Goal: Find contact information: Find contact information

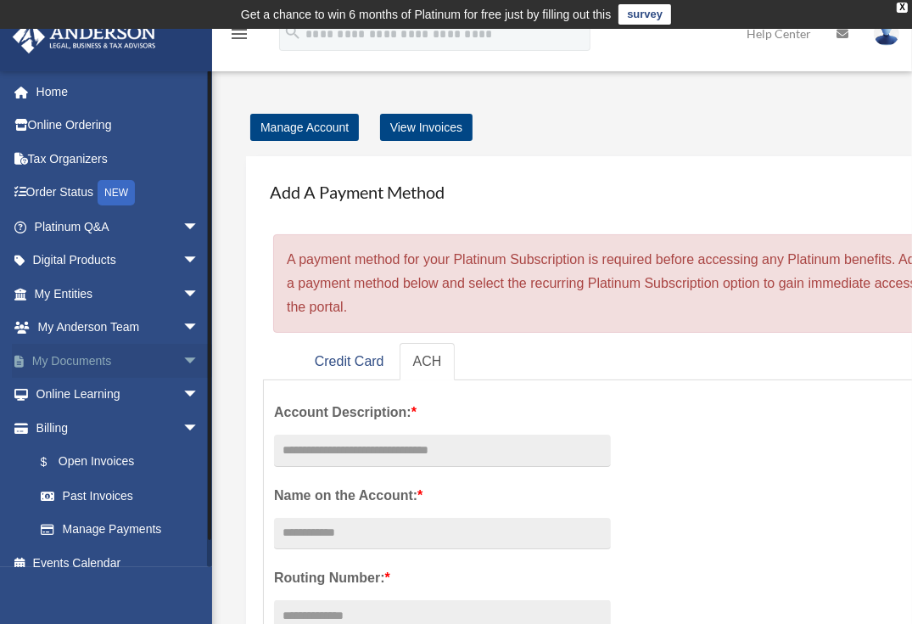
click at [182, 356] on span "arrow_drop_down" at bounding box center [199, 361] width 34 height 35
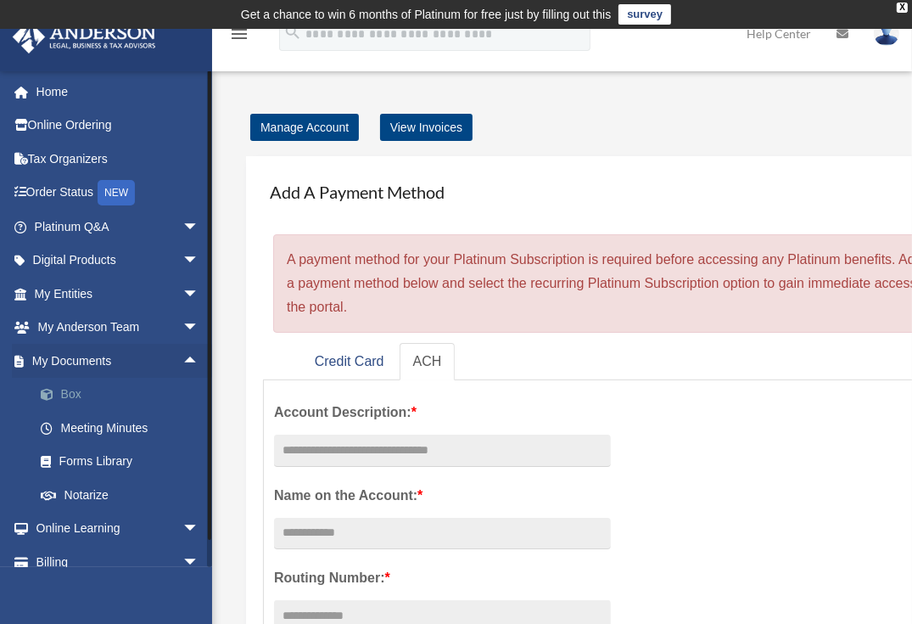
click at [78, 396] on link "Box" at bounding box center [124, 395] width 201 height 34
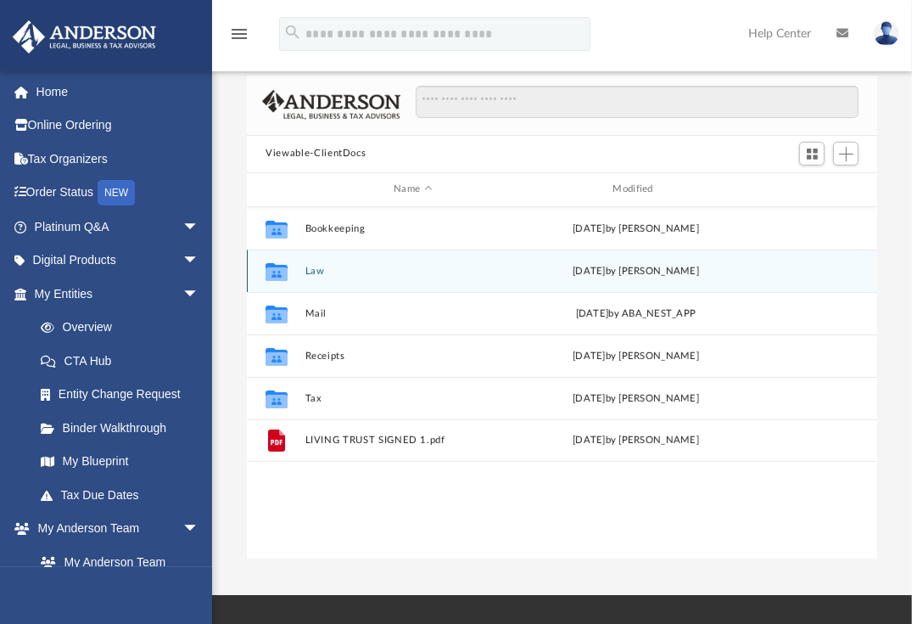
scroll to position [115, 0]
click at [326, 269] on button "Law" at bounding box center [414, 269] width 216 height 11
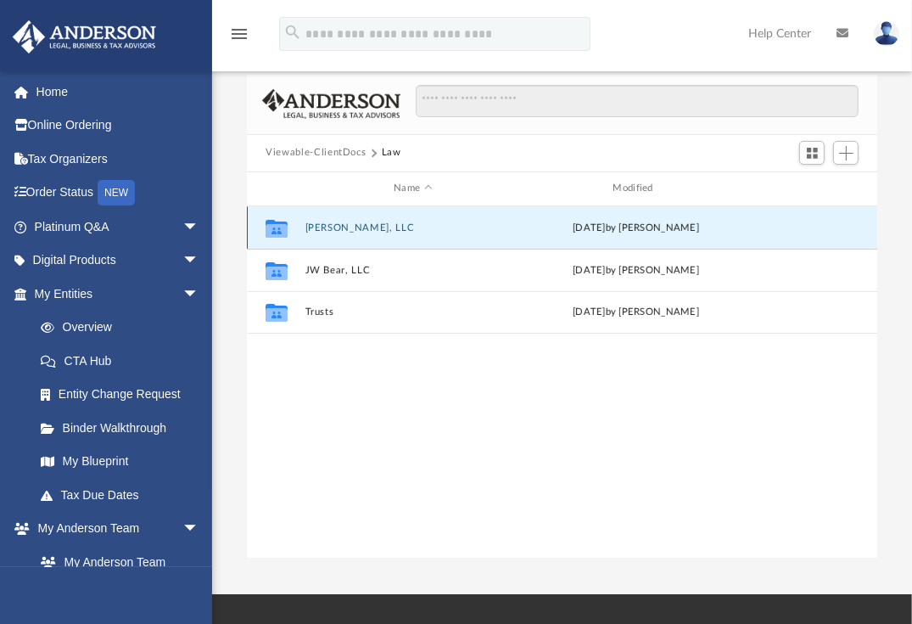
click at [319, 231] on button "Johnny Bear, LLC" at bounding box center [414, 227] width 216 height 11
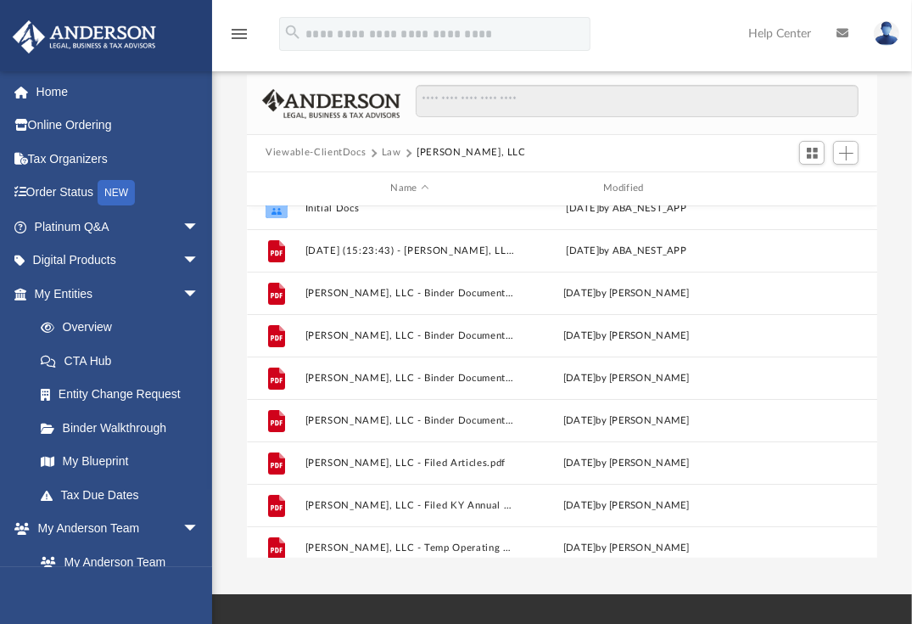
scroll to position [0, 0]
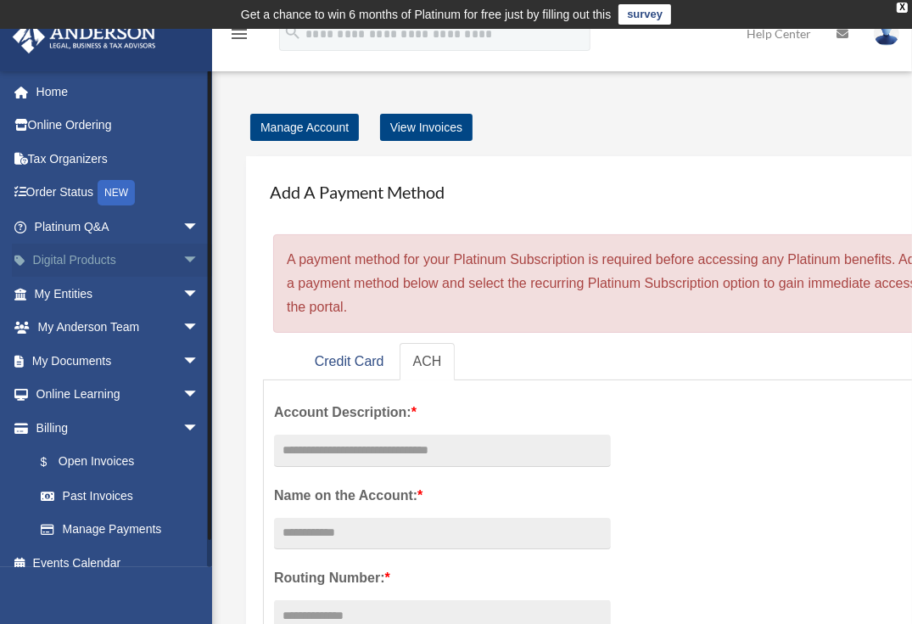
click at [182, 255] on span "arrow_drop_down" at bounding box center [199, 261] width 34 height 35
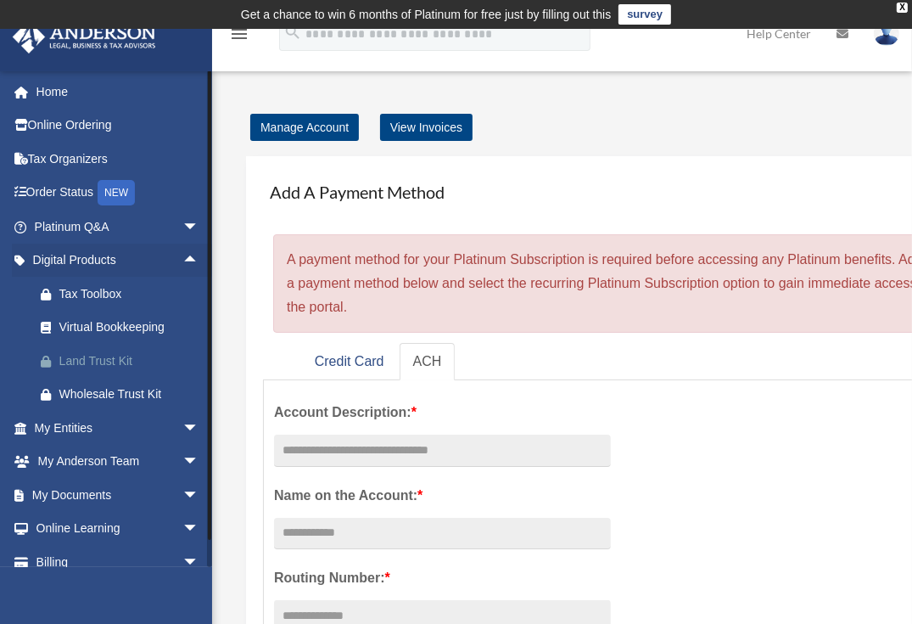
click at [105, 354] on div "Land Trust Kit" at bounding box center [131, 361] width 144 height 21
click at [136, 356] on div "Land Trust Kit" at bounding box center [131, 361] width 144 height 21
click at [182, 491] on span "arrow_drop_down" at bounding box center [199, 495] width 34 height 35
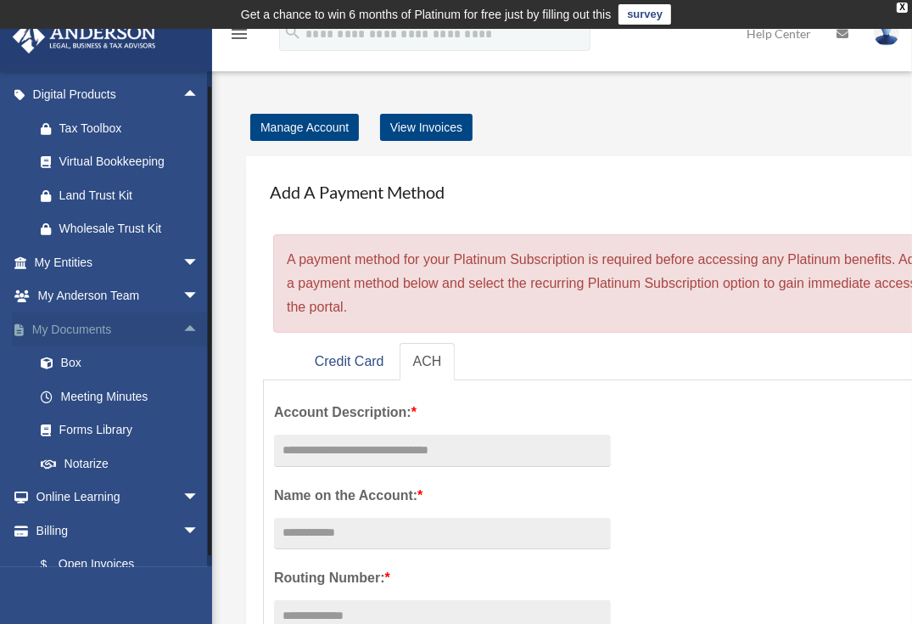
scroll to position [177, 0]
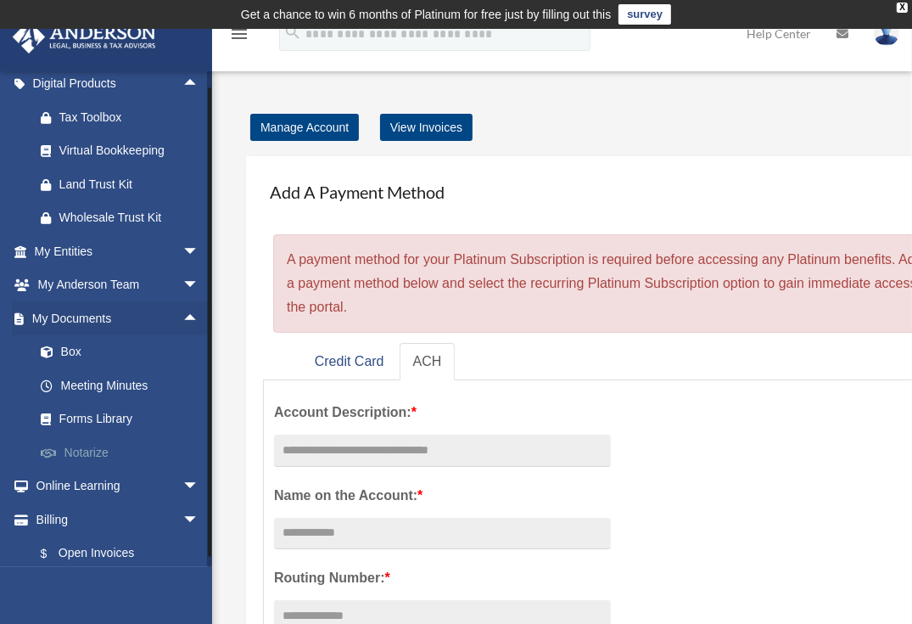
click at [101, 450] on link "Notarize" at bounding box center [124, 452] width 201 height 34
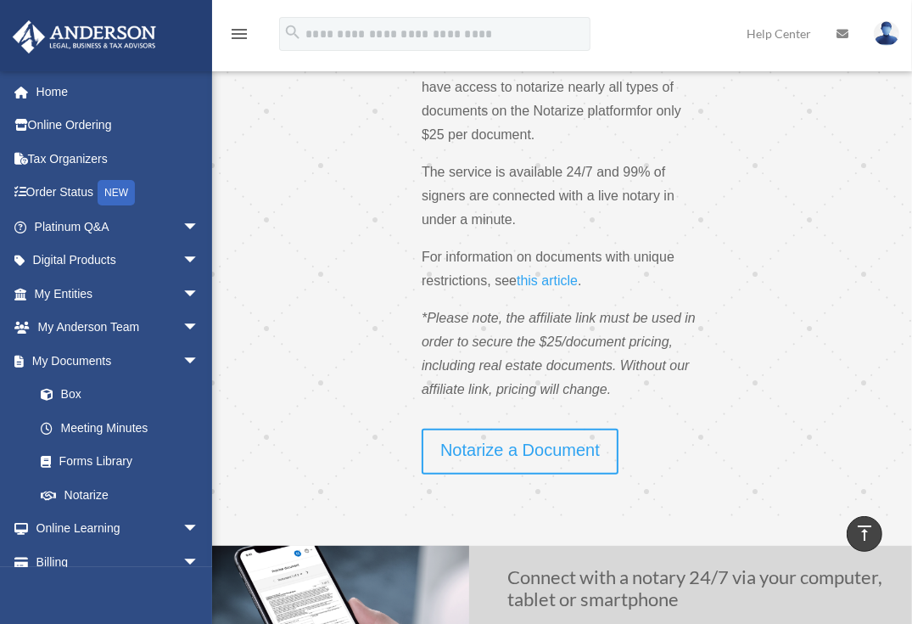
scroll to position [285, 0]
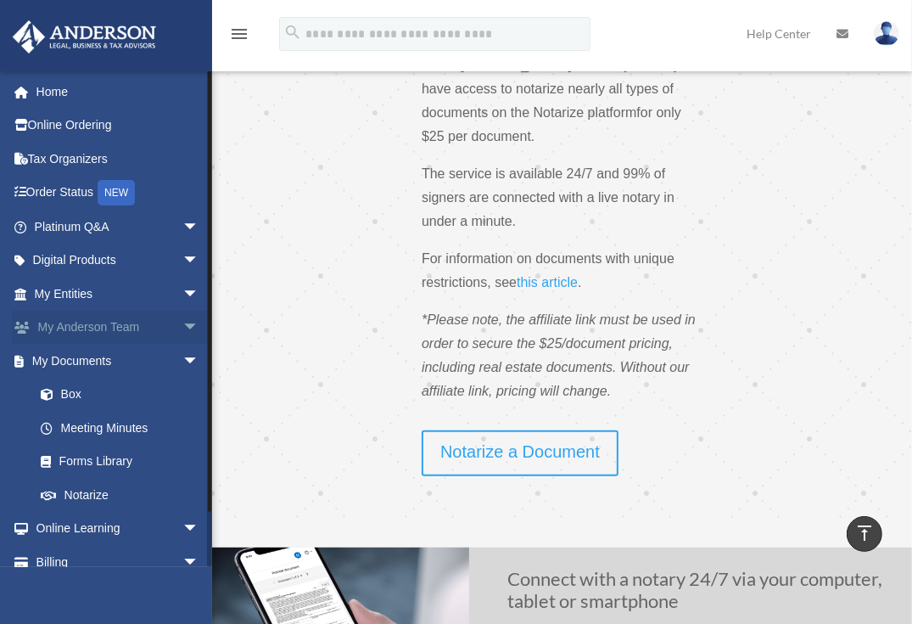
click at [182, 319] on span "arrow_drop_down" at bounding box center [199, 328] width 34 height 35
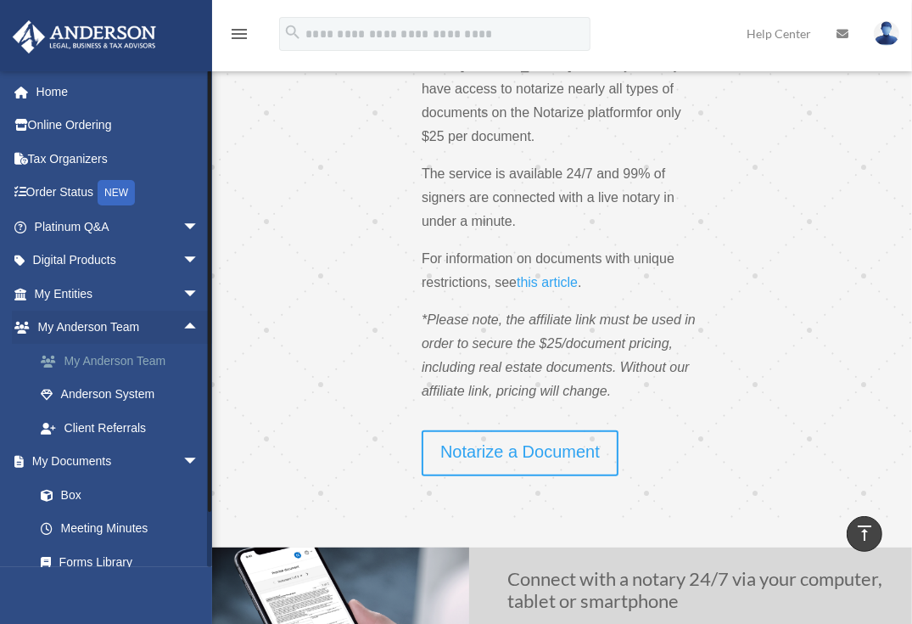
click at [160, 354] on link "My Anderson Team" at bounding box center [124, 361] width 201 height 34
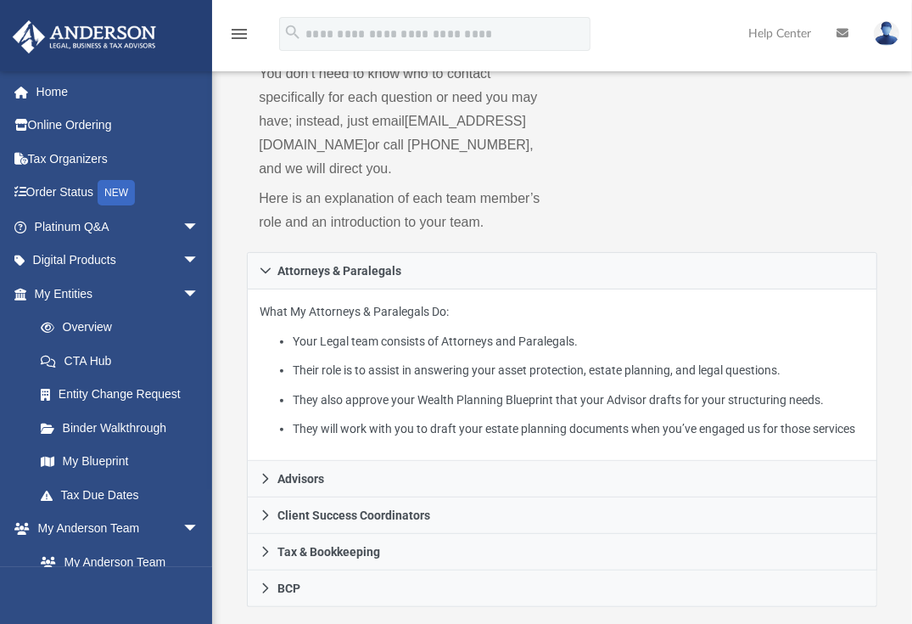
scroll to position [247, 0]
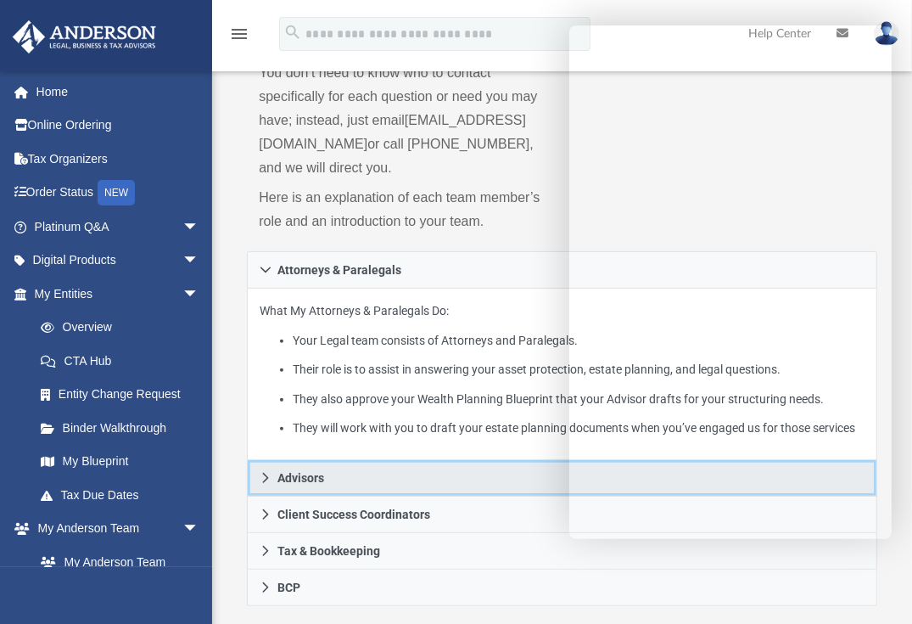
click at [286, 474] on span "Advisors" at bounding box center [301, 478] width 47 height 12
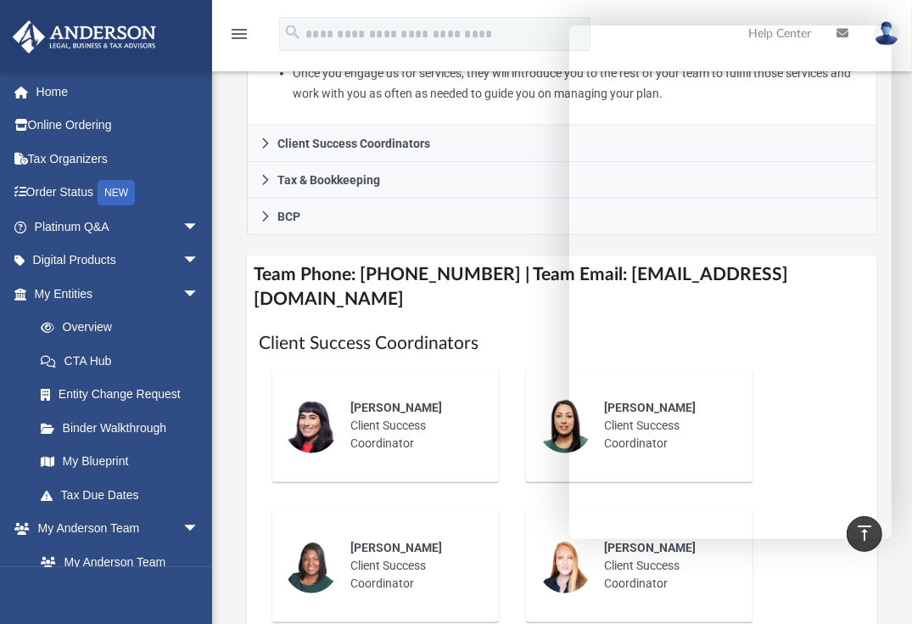
scroll to position [723, 0]
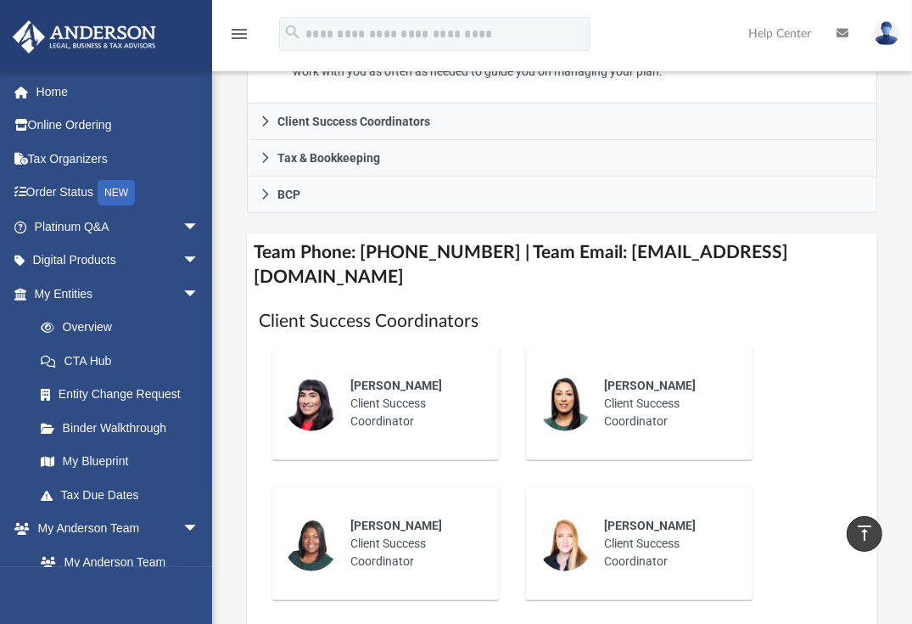
click at [628, 515] on div "[PERSON_NAME] Client Success Coordinator" at bounding box center [666, 543] width 149 height 77
click at [635, 544] on div "[PERSON_NAME] Client Success Coordinator" at bounding box center [666, 543] width 149 height 77
click at [676, 519] on span "[PERSON_NAME]" at bounding box center [650, 526] width 92 height 14
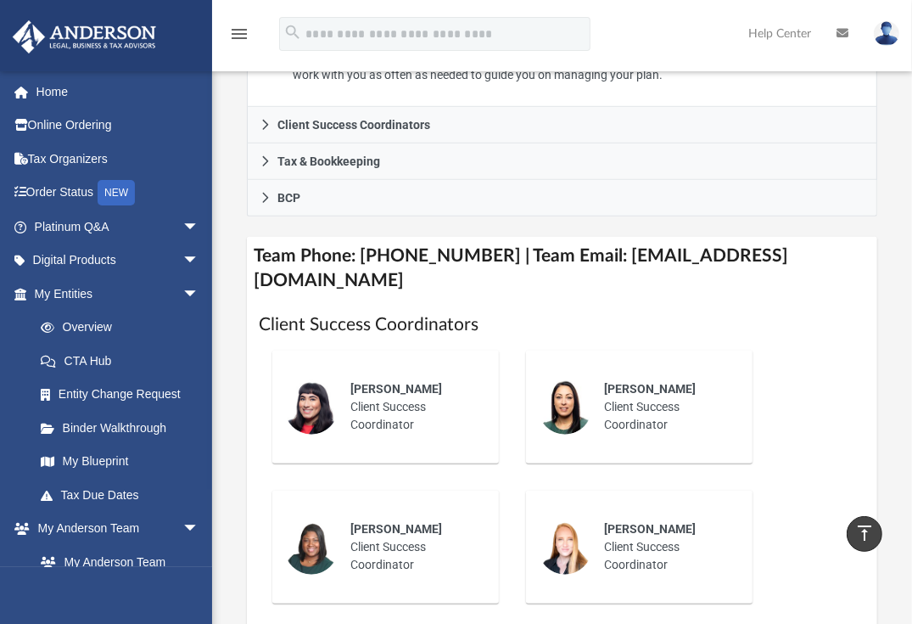
scroll to position [654, 0]
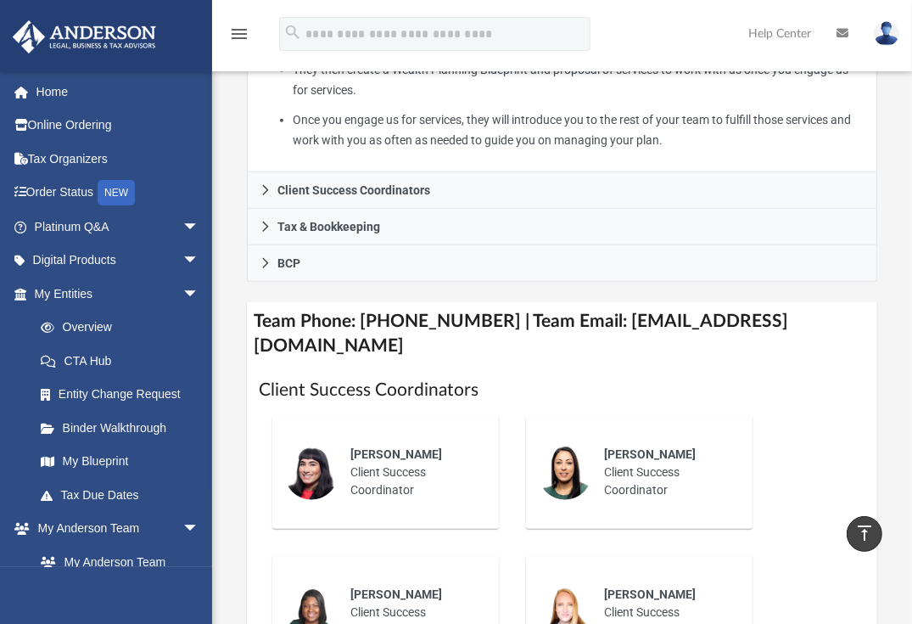
click at [862, 529] on icon "vertical_align_top" at bounding box center [865, 533] width 20 height 20
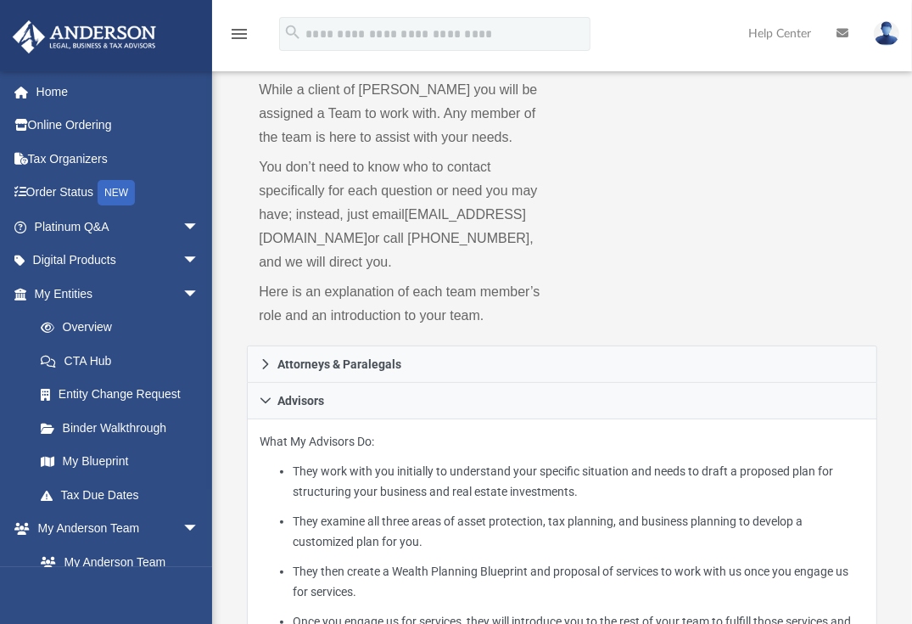
scroll to position [154, 0]
